Goal: Use online tool/utility: Utilize a website feature to perform a specific function

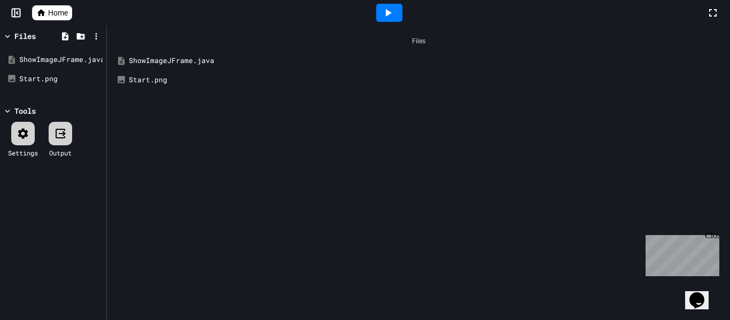
click at [182, 60] on div "ShowImageJFrame.java" at bounding box center [426, 61] width 595 height 11
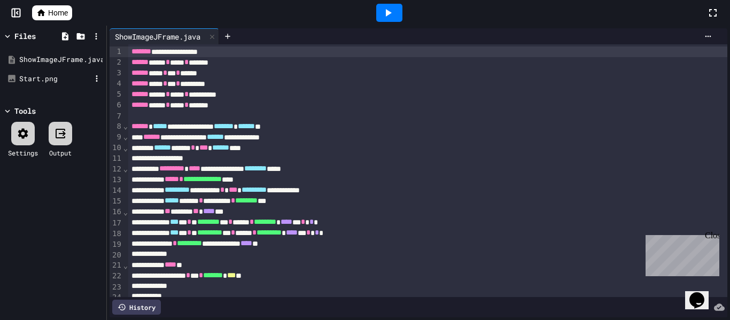
click at [58, 75] on div "Start.png" at bounding box center [55, 79] width 72 height 11
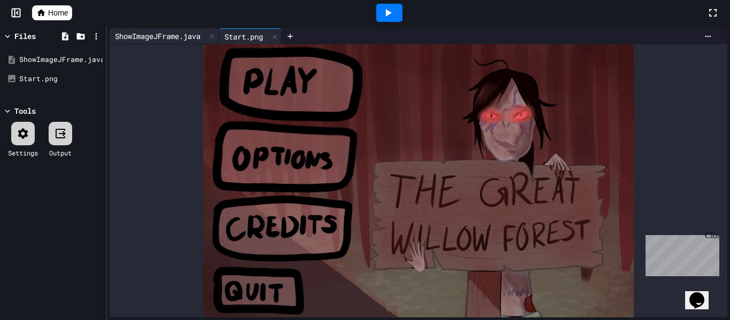
click at [168, 30] on div "ShowImageJFrame.java" at bounding box center [158, 35] width 96 height 11
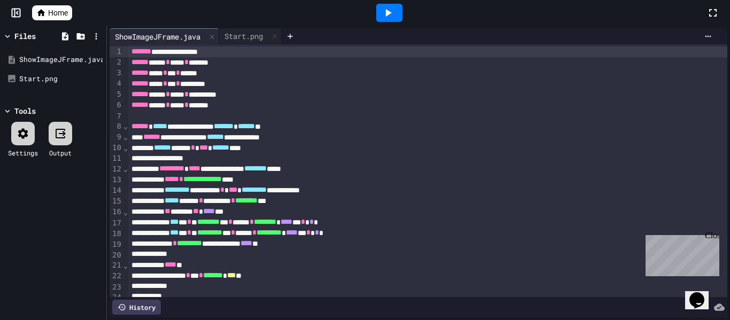
click at [395, 15] on div at bounding box center [389, 13] width 26 height 18
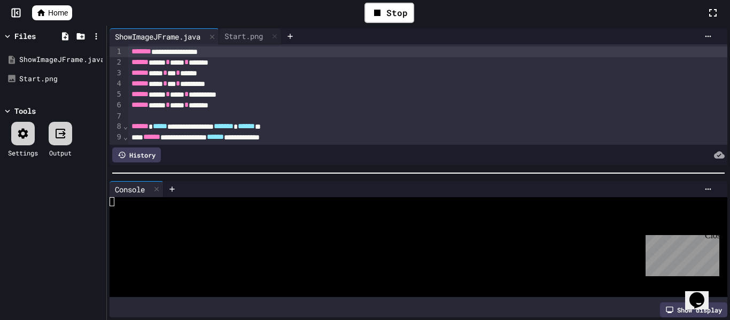
click at [716, 238] on div "Close" at bounding box center [711, 237] width 13 height 13
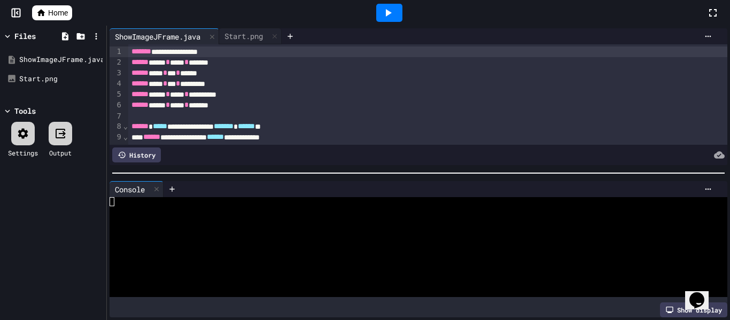
click at [679, 311] on div "Show display" at bounding box center [693, 310] width 67 height 15
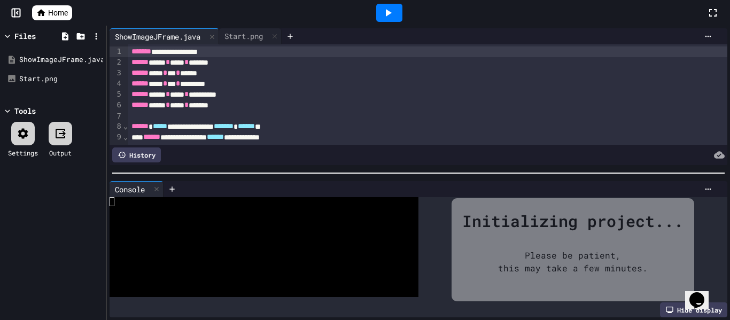
click at [391, 12] on icon at bounding box center [389, 12] width 6 height 7
click at [395, 14] on div "Stop" at bounding box center [390, 13] width 50 height 20
click at [395, 14] on div at bounding box center [389, 13] width 26 height 18
click at [395, 12] on div at bounding box center [389, 13] width 26 height 18
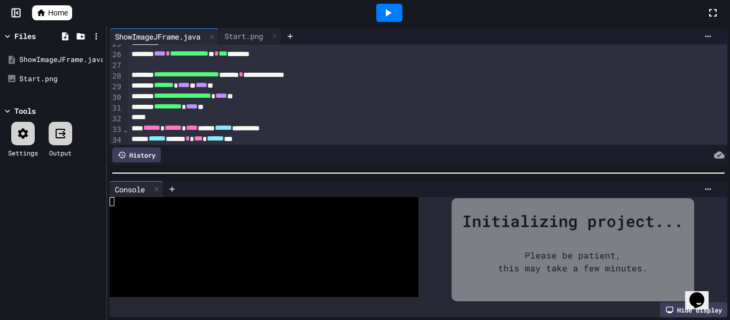
scroll to position [298, 0]
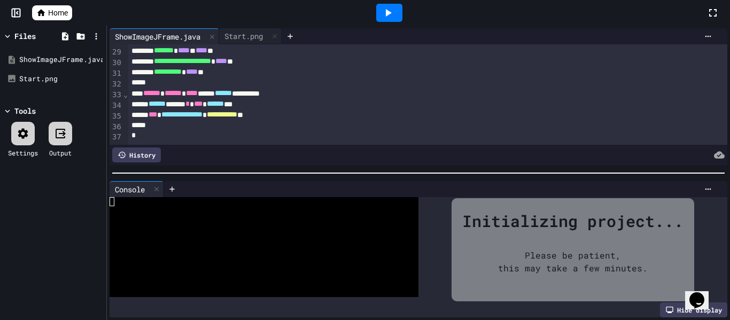
click at [395, 10] on div at bounding box center [389, 13] width 26 height 18
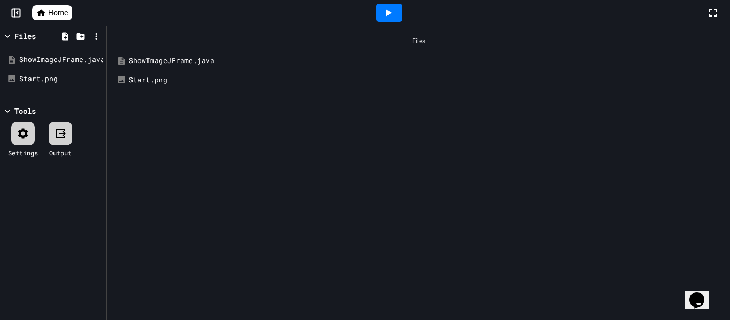
click at [206, 58] on div "ShowImageJFrame.java" at bounding box center [426, 61] width 595 height 11
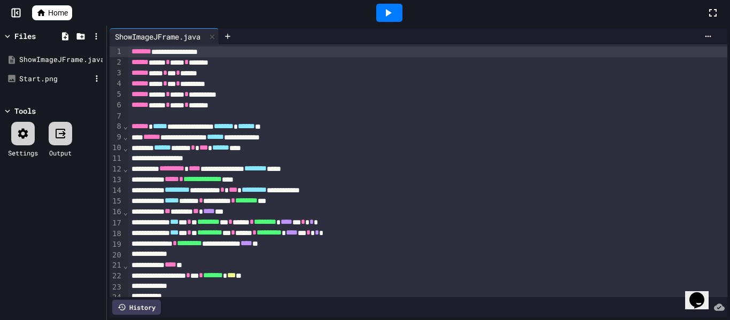
click at [66, 83] on div "Start.png" at bounding box center [55, 79] width 72 height 11
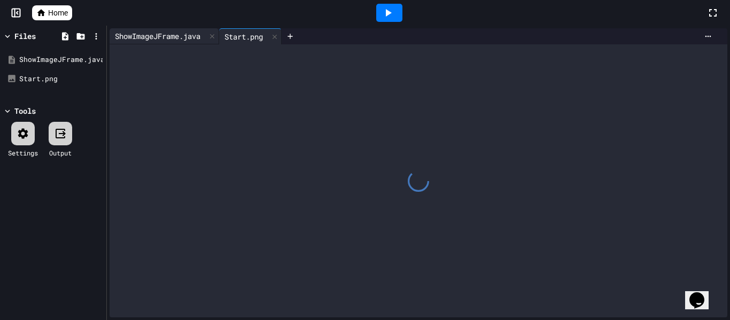
click at [151, 36] on div "ShowImageJFrame.java" at bounding box center [158, 35] width 96 height 11
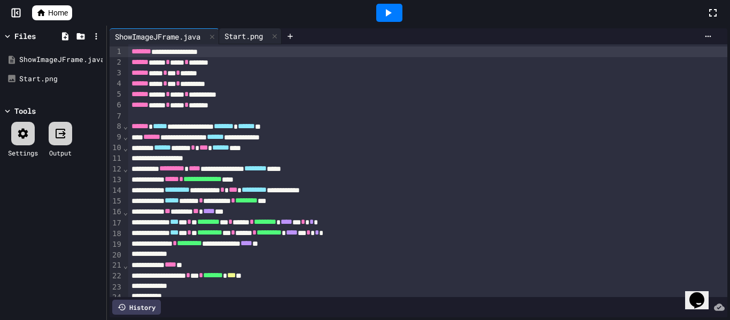
click at [231, 32] on div "Start.png" at bounding box center [243, 35] width 49 height 11
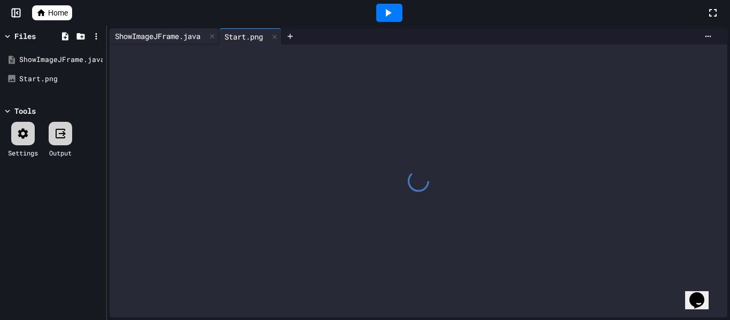
click at [173, 36] on div "ShowImageJFrame.java" at bounding box center [158, 35] width 96 height 11
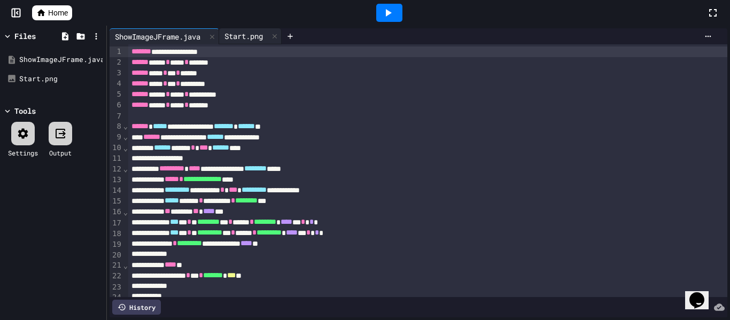
click at [236, 43] on div "Start.png" at bounding box center [250, 36] width 63 height 16
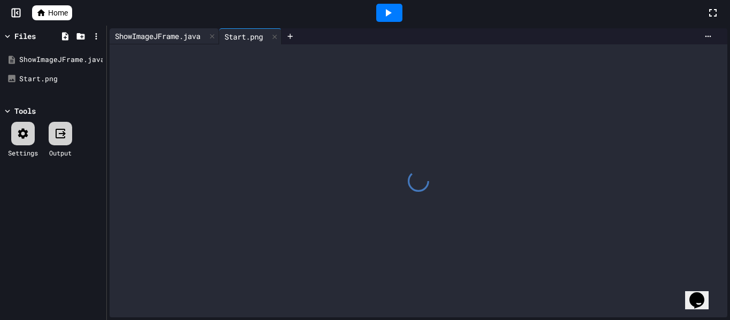
click at [174, 36] on div "ShowImageJFrame.java" at bounding box center [158, 35] width 96 height 11
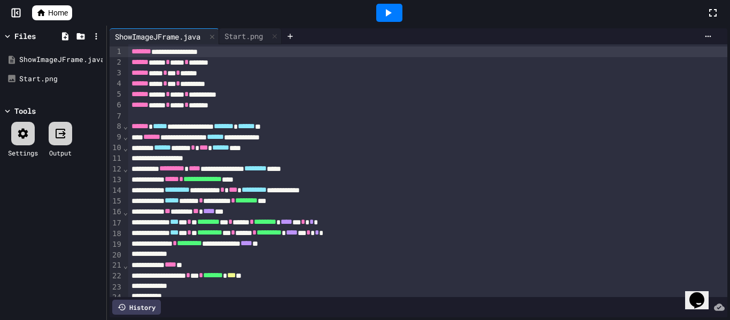
scroll to position [146, 0]
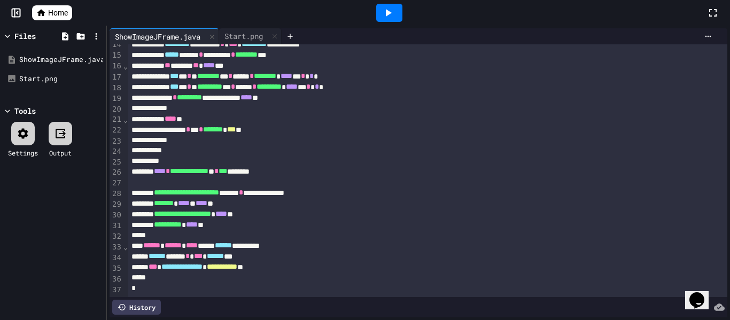
click at [305, 264] on div "**********" at bounding box center [428, 267] width 600 height 11
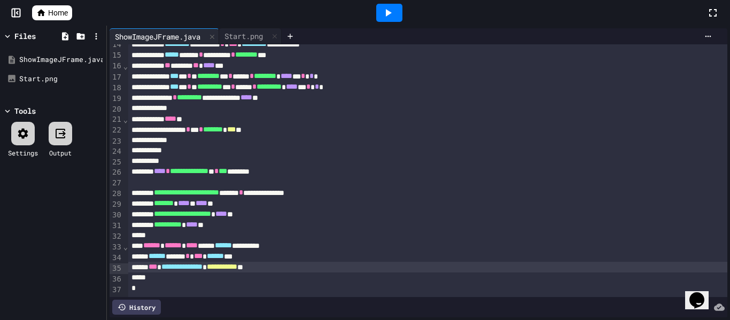
click at [315, 253] on div "****** ***** * *** ****** ***" at bounding box center [428, 256] width 600 height 11
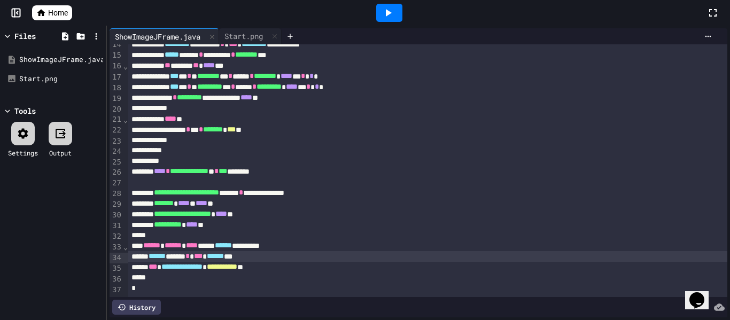
click at [321, 250] on div "**********" at bounding box center [428, 246] width 600 height 11
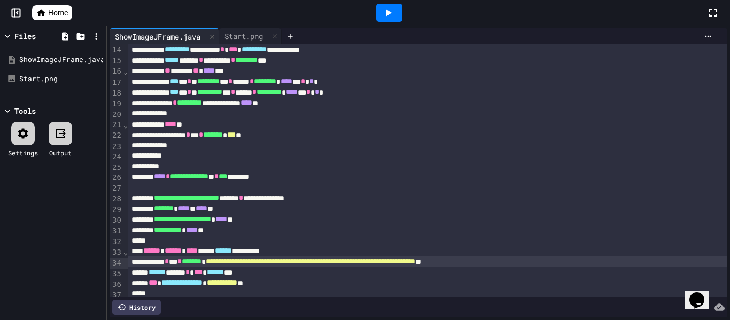
scroll to position [0, 0]
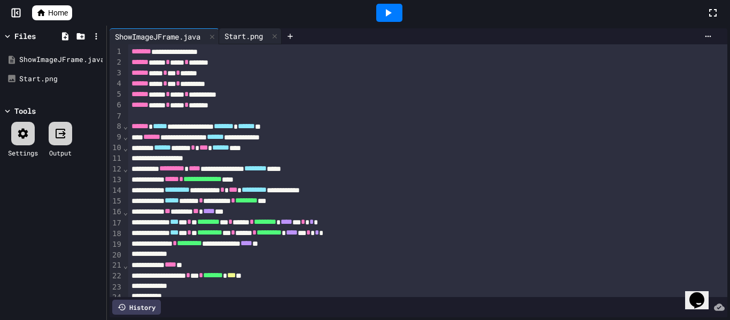
click at [240, 40] on div "Start.png" at bounding box center [243, 35] width 49 height 11
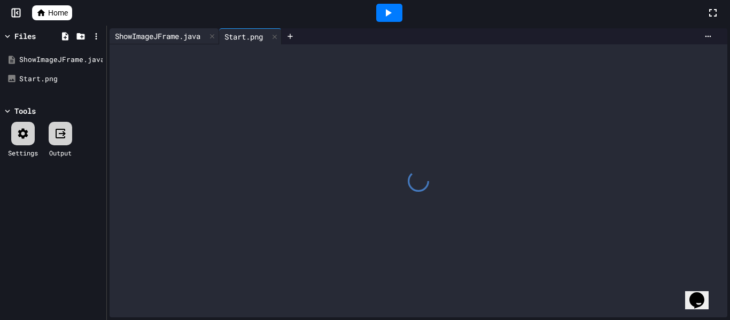
click at [199, 38] on div "ShowImageJFrame.java" at bounding box center [158, 35] width 96 height 11
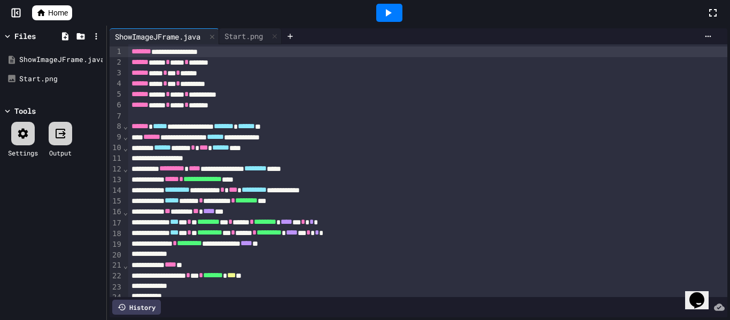
click at [395, 15] on div at bounding box center [389, 13] width 26 height 18
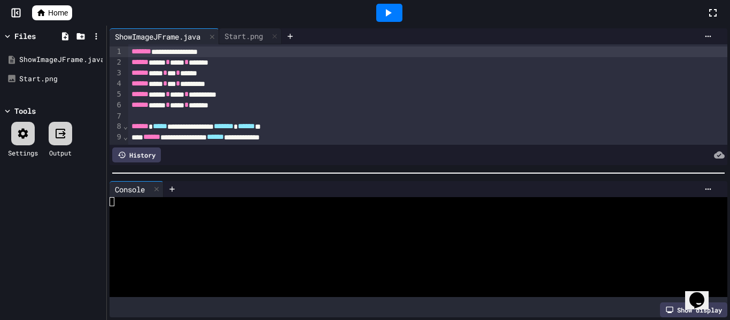
click at [691, 313] on div "Show display" at bounding box center [693, 310] width 67 height 15
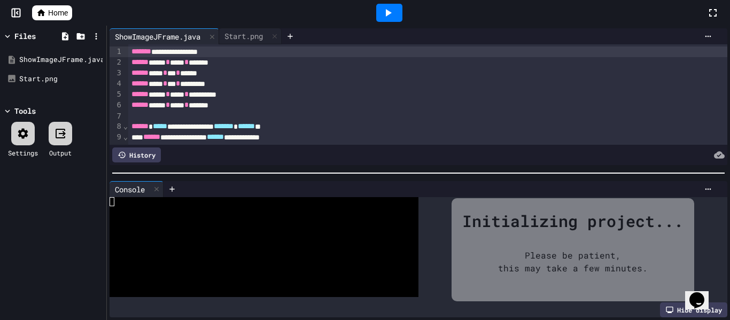
click at [691, 313] on div "Hide display" at bounding box center [693, 310] width 67 height 15
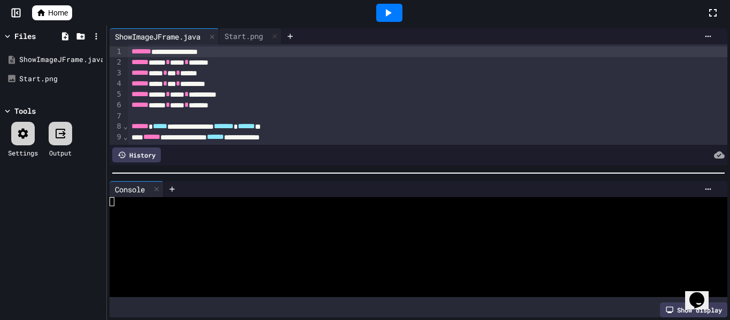
click at [691, 313] on div "Show display" at bounding box center [693, 310] width 67 height 15
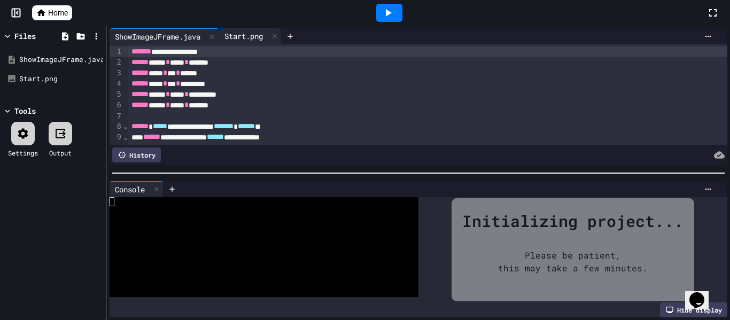
click at [254, 40] on div "Start.png" at bounding box center [243, 35] width 49 height 11
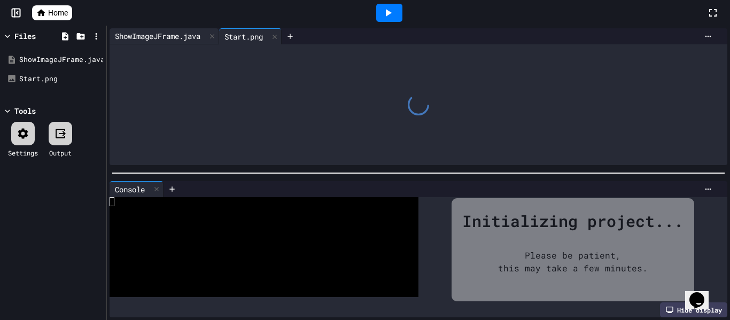
click at [181, 35] on div "ShowImageJFrame.java" at bounding box center [158, 35] width 96 height 11
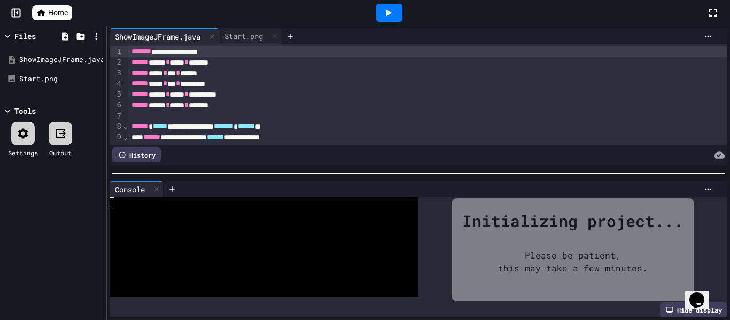
scroll to position [309, 0]
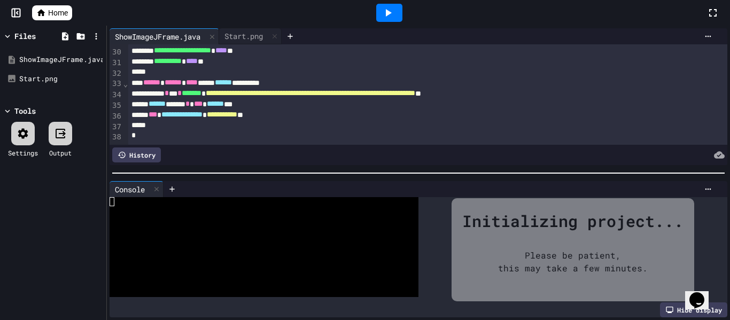
click at [382, 21] on div at bounding box center [389, 13] width 26 height 18
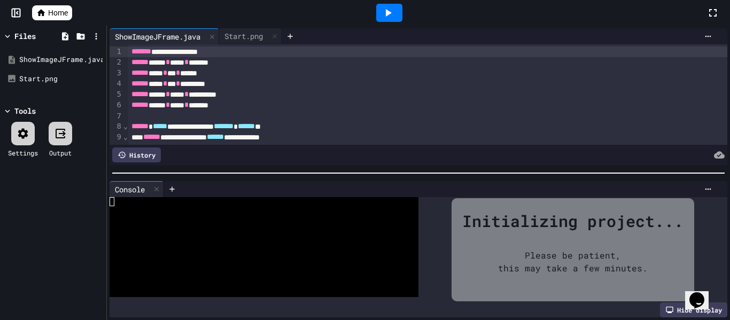
click at [233, 16] on div at bounding box center [389, 12] width 635 height 29
click at [235, 35] on div "Start.png" at bounding box center [243, 35] width 49 height 11
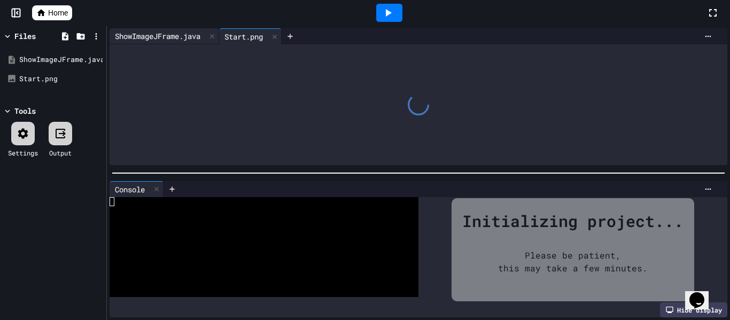
click at [156, 44] on div "ShowImageJFrame.java Start.png" at bounding box center [419, 96] width 618 height 137
click at [184, 38] on div "ShowImageJFrame.java" at bounding box center [158, 35] width 96 height 11
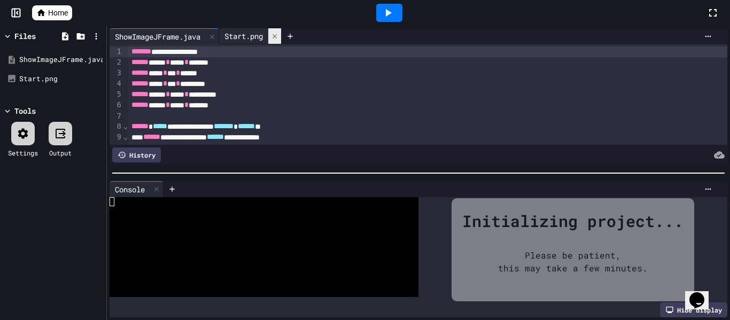
click at [277, 35] on icon at bounding box center [275, 36] width 4 height 4
click at [396, 14] on div at bounding box center [389, 13] width 26 height 18
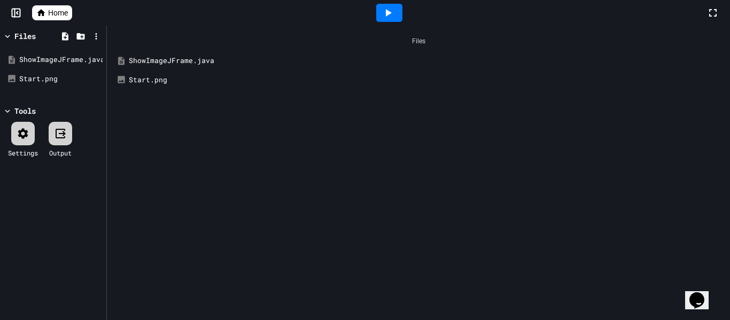
click at [54, 12] on span "Home" at bounding box center [58, 12] width 20 height 11
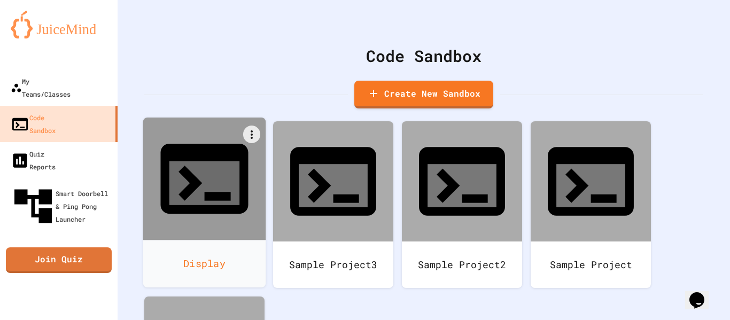
click at [213, 240] on div "Display" at bounding box center [204, 264] width 123 height 48
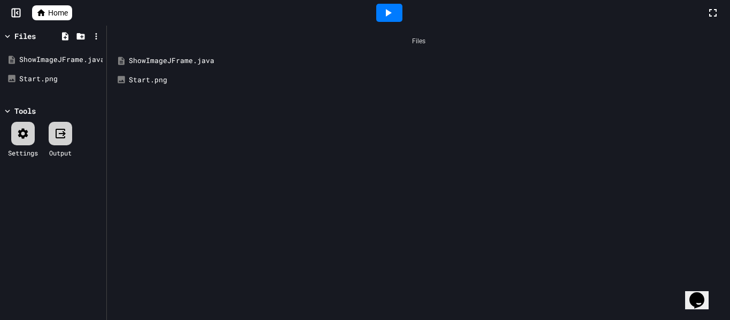
click at [214, 65] on div "ShowImageJFrame.java" at bounding box center [426, 61] width 595 height 11
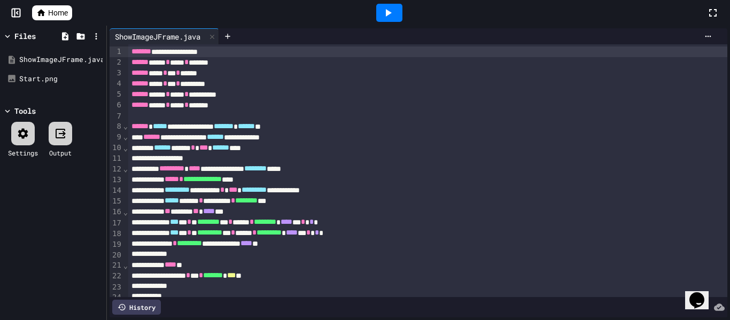
click at [392, 17] on icon at bounding box center [388, 12] width 13 height 13
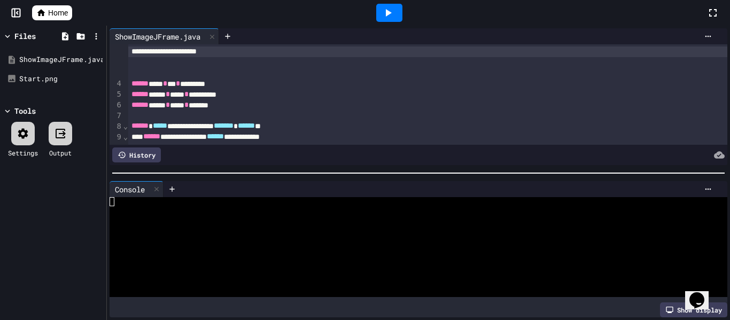
scroll to position [309, 0]
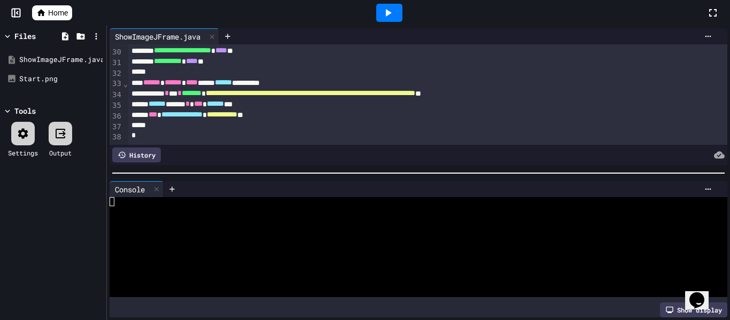
click at [240, 99] on div "**********" at bounding box center [428, 93] width 600 height 11
click at [300, 123] on div "*" at bounding box center [428, 125] width 600 height 11
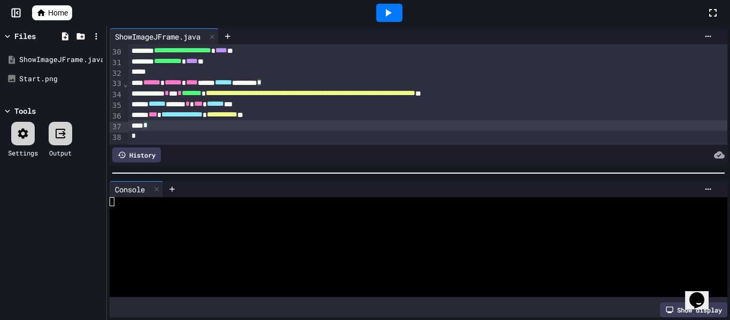
click at [307, 120] on div "**********" at bounding box center [428, 115] width 600 height 11
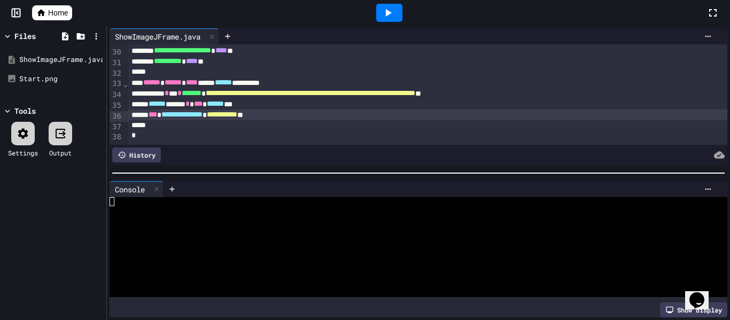
scroll to position [0, 0]
